Goal: Task Accomplishment & Management: Use online tool/utility

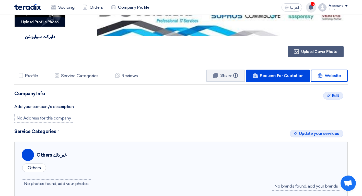
click at [314, 3] on span "10" at bounding box center [313, 4] width 4 height 4
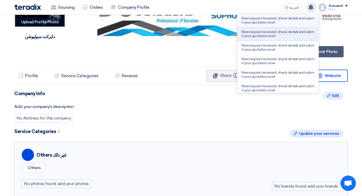
click at [260, 20] on p "New request received, check details and submit your quotation now!" at bounding box center [277, 20] width 73 height 8
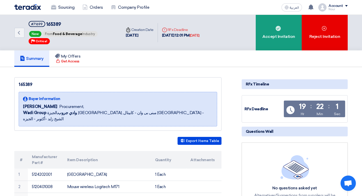
click at [42, 98] on span "Buyer Information" at bounding box center [45, 98] width 32 height 5
click at [26, 99] on icon at bounding box center [25, 99] width 5 height 5
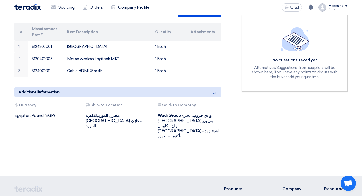
scroll to position [119, 0]
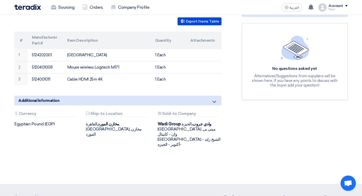
click at [215, 99] on icon at bounding box center [214, 102] width 6 height 6
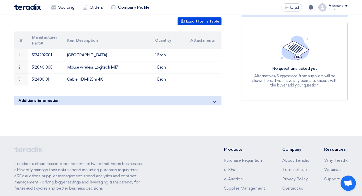
click at [215, 99] on icon at bounding box center [214, 102] width 6 height 6
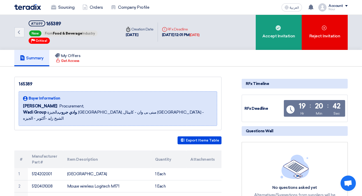
scroll to position [0, 0]
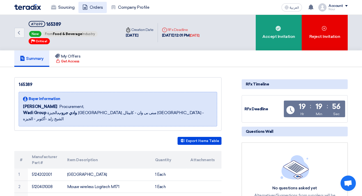
click at [98, 9] on link "Orders" at bounding box center [92, 7] width 28 height 11
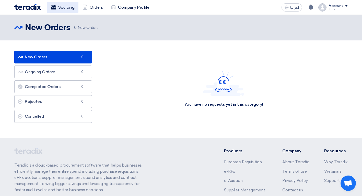
click at [62, 8] on link "Sourcing" at bounding box center [62, 7] width 31 height 11
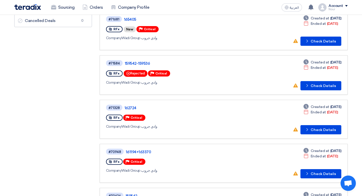
scroll to position [136, 0]
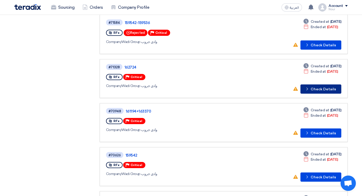
click at [323, 87] on button "Check details Check Details" at bounding box center [320, 88] width 41 height 9
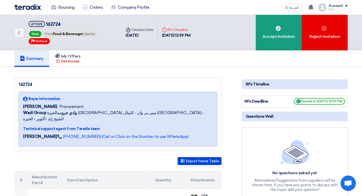
scroll to position [26, 0]
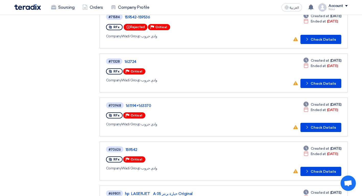
scroll to position [153, 0]
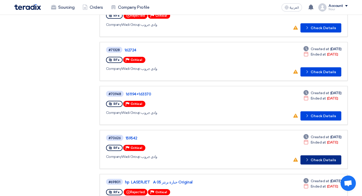
click at [311, 157] on button "Check details Check Details" at bounding box center [320, 159] width 41 height 9
